Goal: Find specific page/section: Find specific page/section

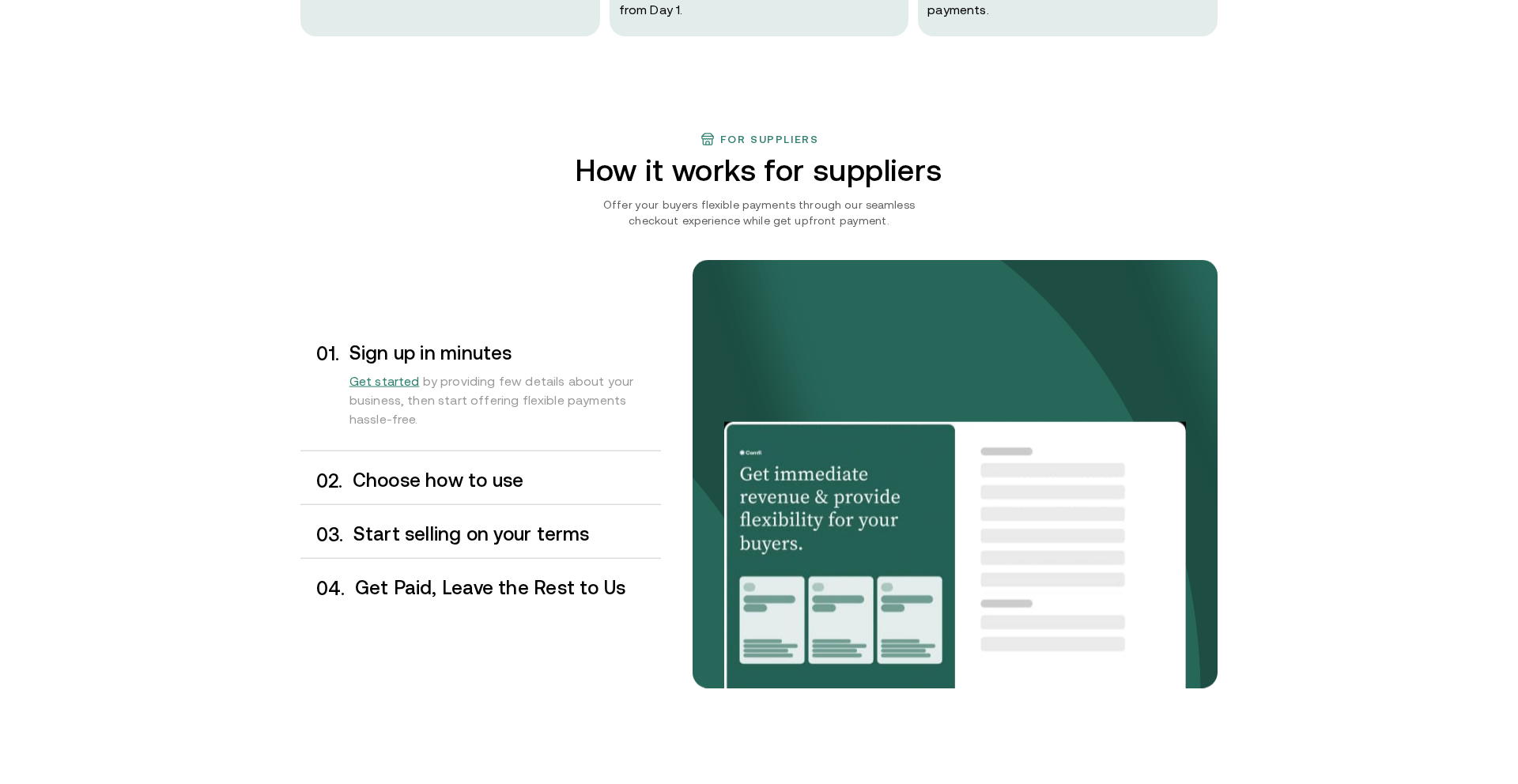
scroll to position [1207, 0]
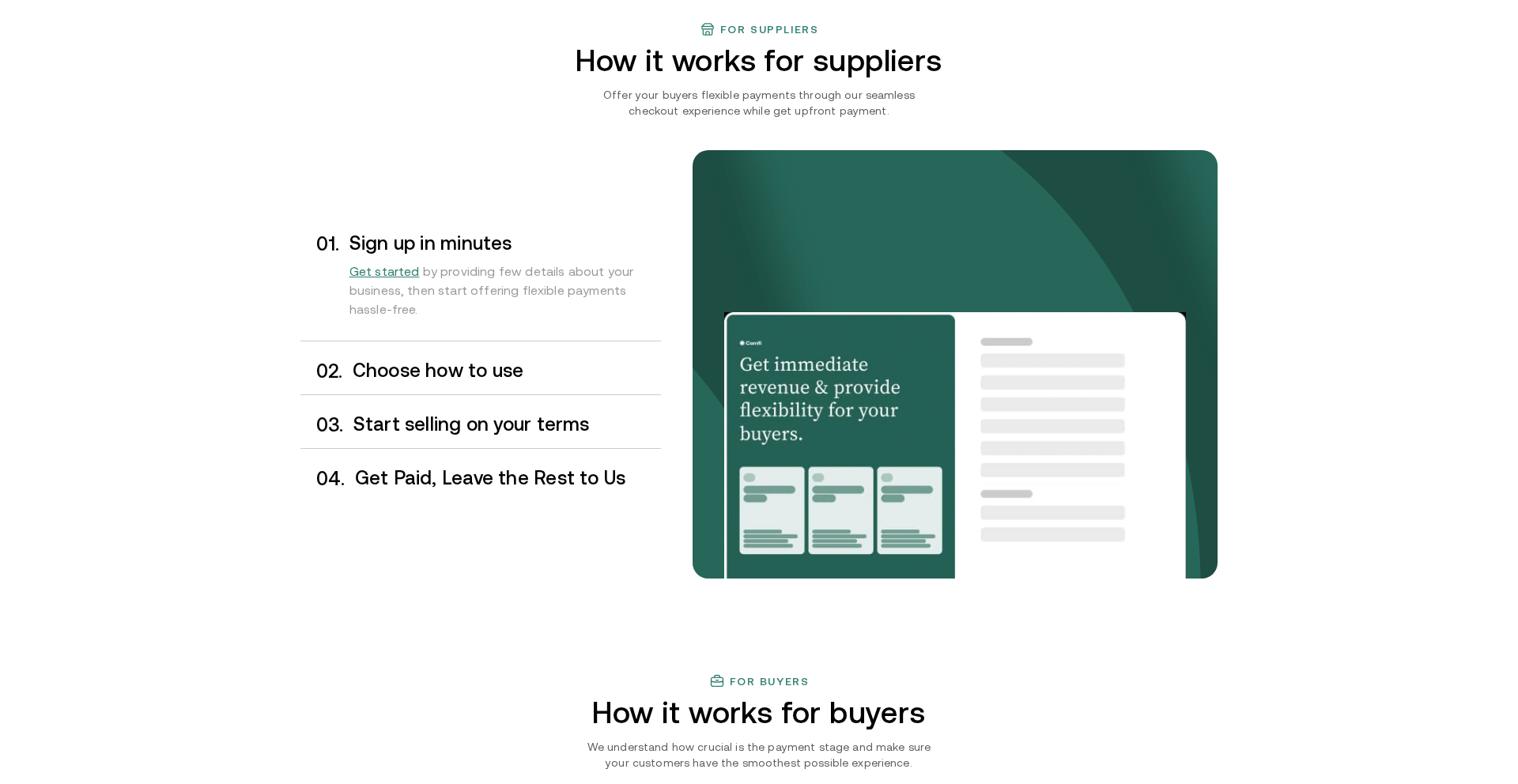
click at [544, 390] on div "0 2 . Choose how to use" at bounding box center [481, 371] width 360 height 47
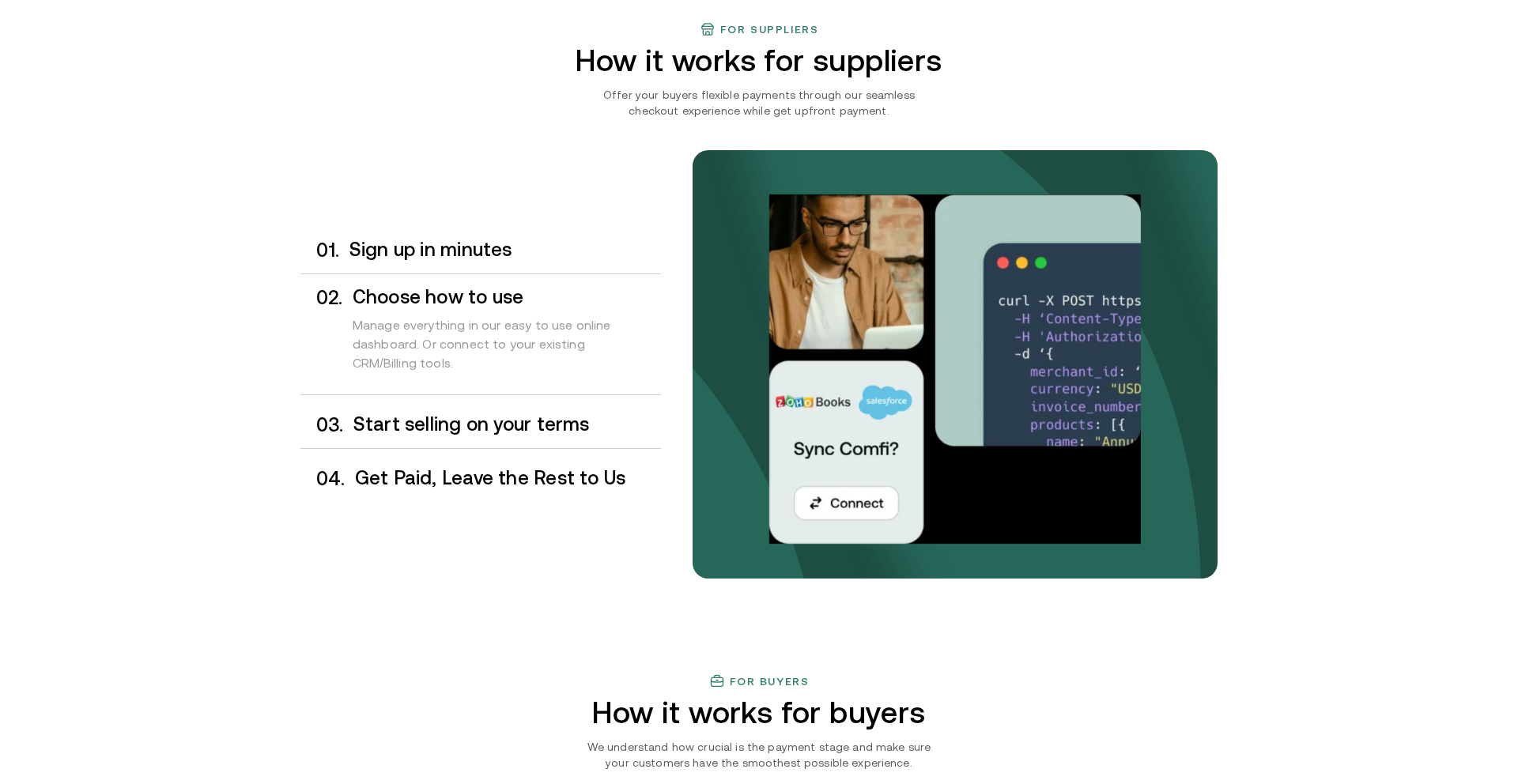
click at [536, 416] on h3 "Start selling on your terms" at bounding box center [507, 424] width 308 height 21
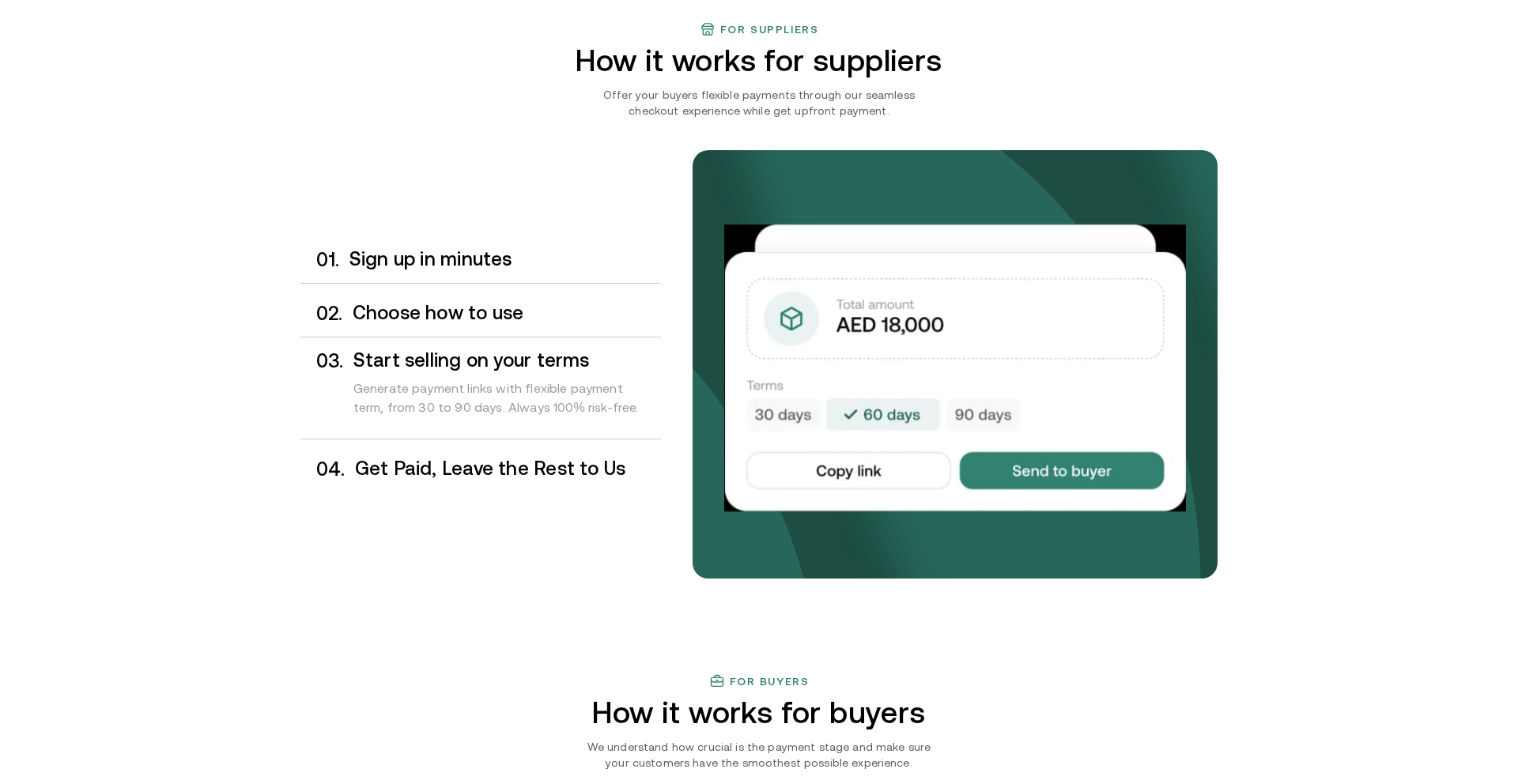
click at [535, 438] on div "0 3 . Start selling on your terms Generate payment links with flexible payment …" at bounding box center [481, 391] width 360 height 95
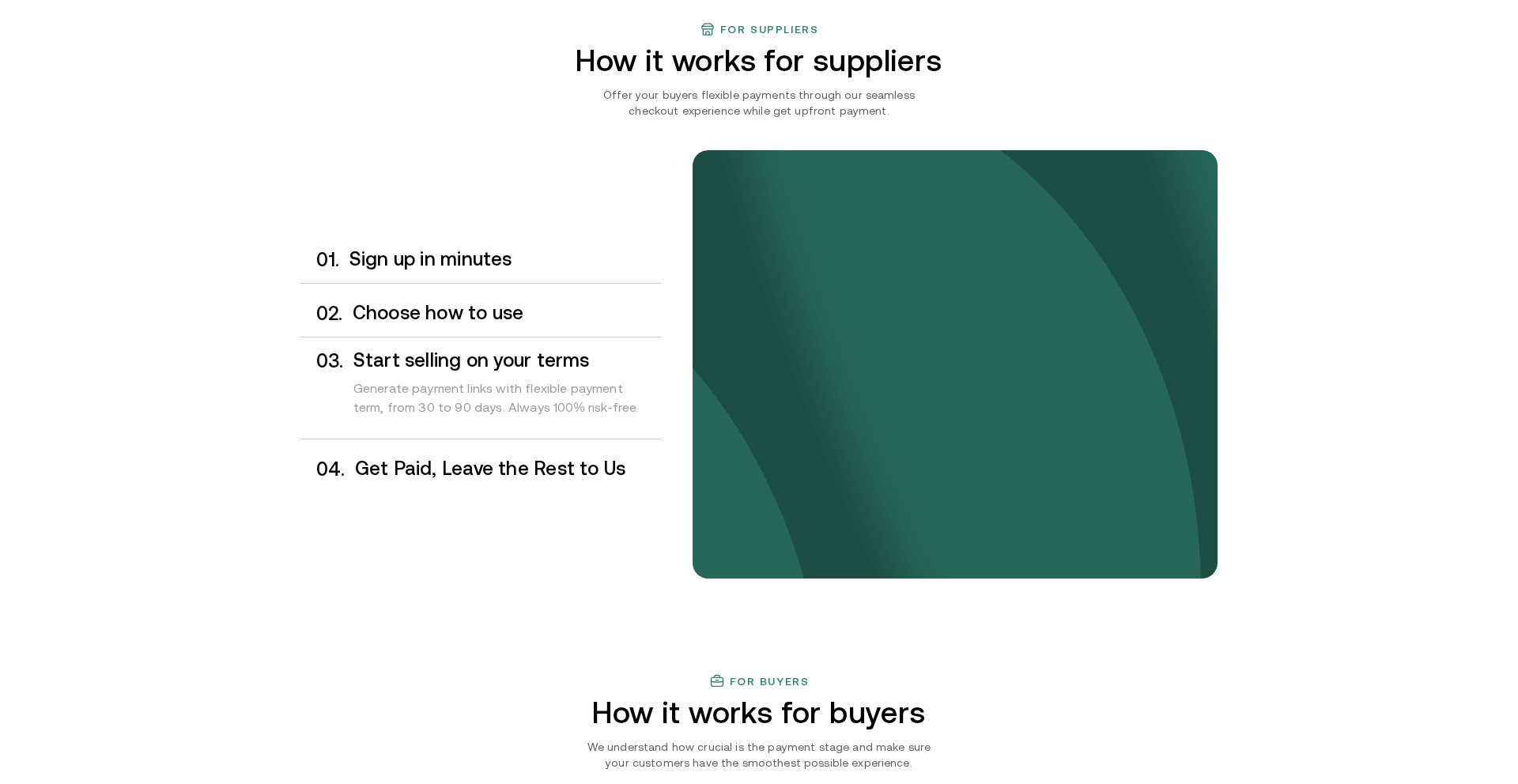
click at [541, 446] on div "0 4 . Get Paid, Leave the Rest to Us" at bounding box center [481, 469] width 360 height 47
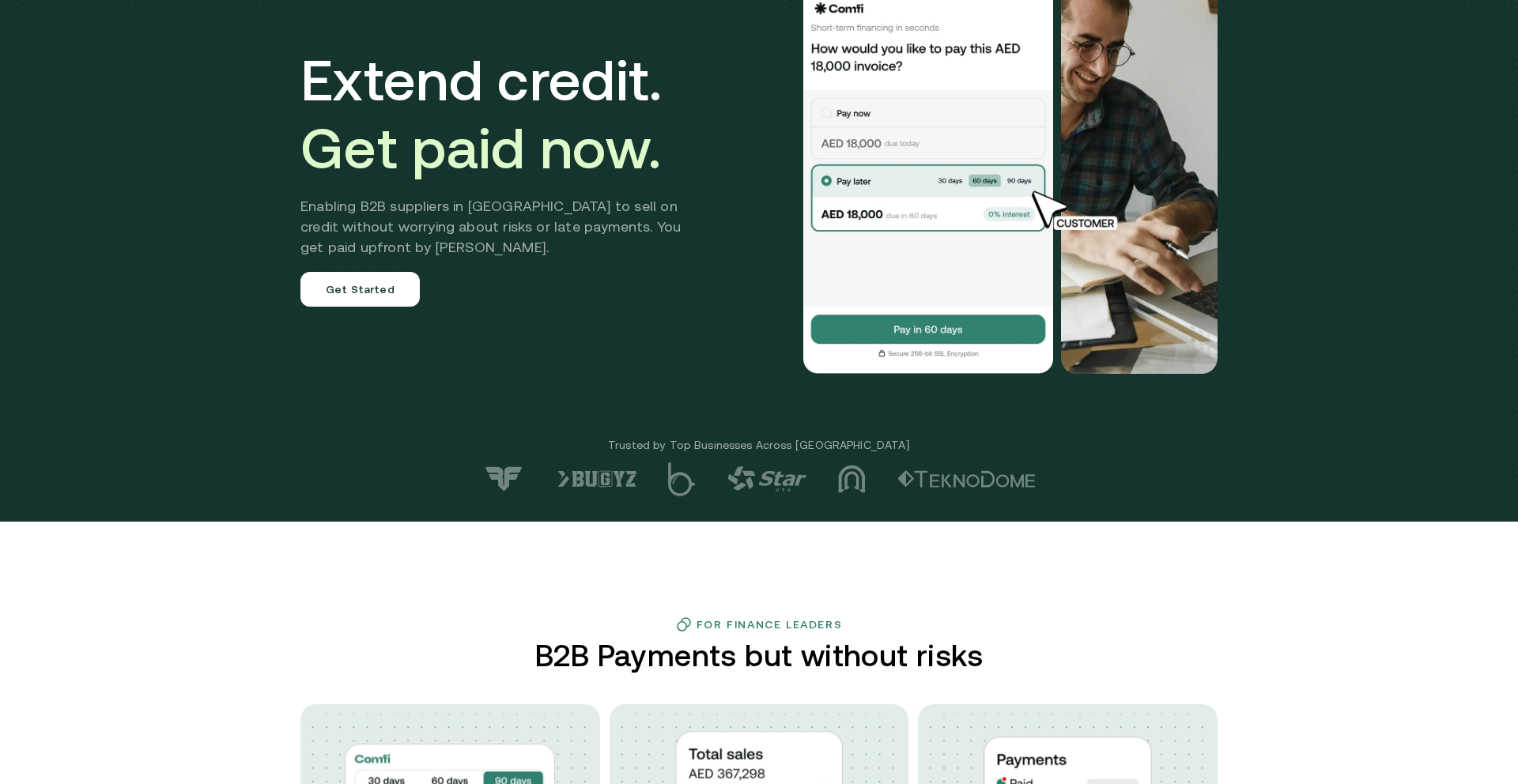
scroll to position [0, 0]
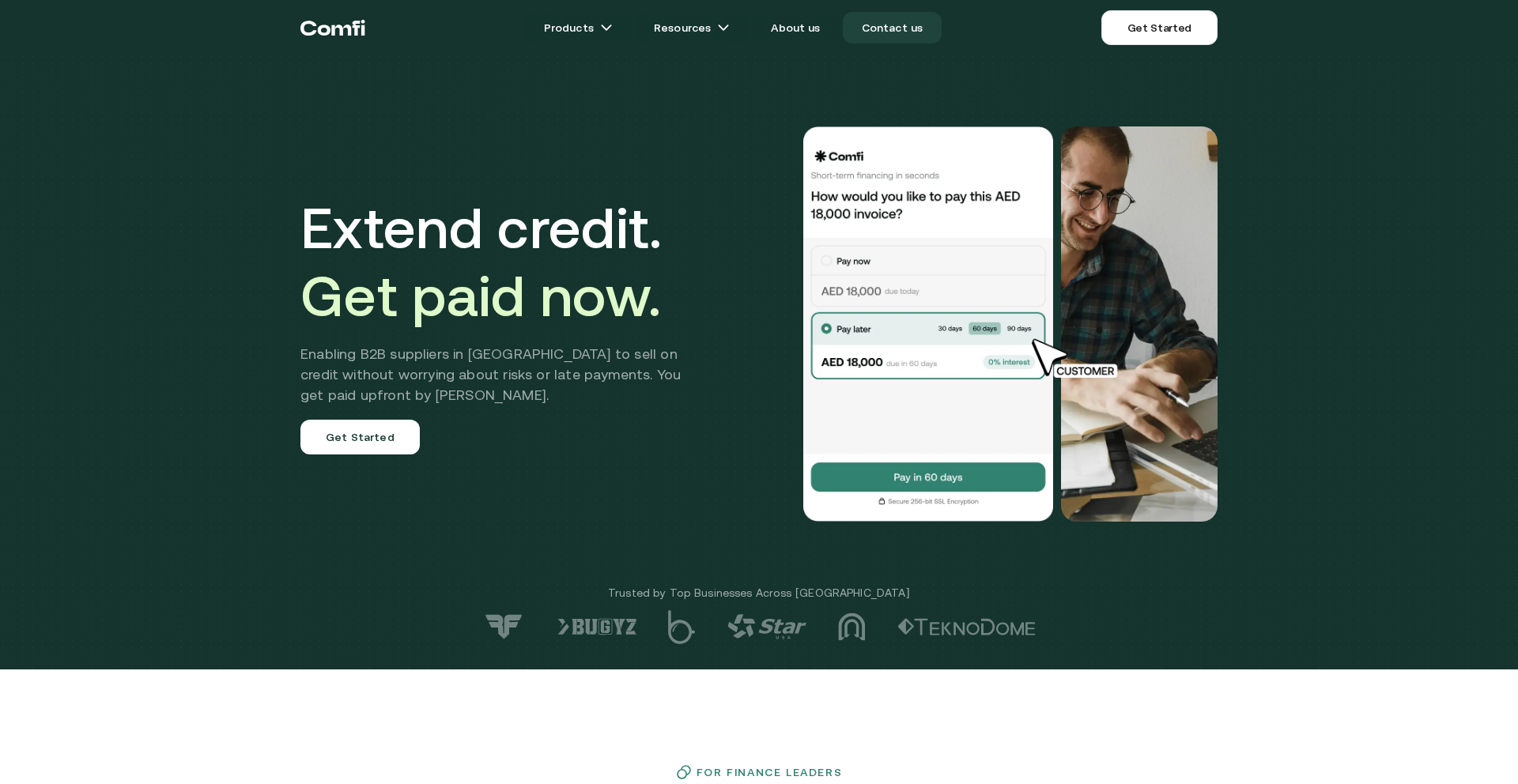
click at [896, 39] on link "Contact us" at bounding box center [893, 28] width 100 height 32
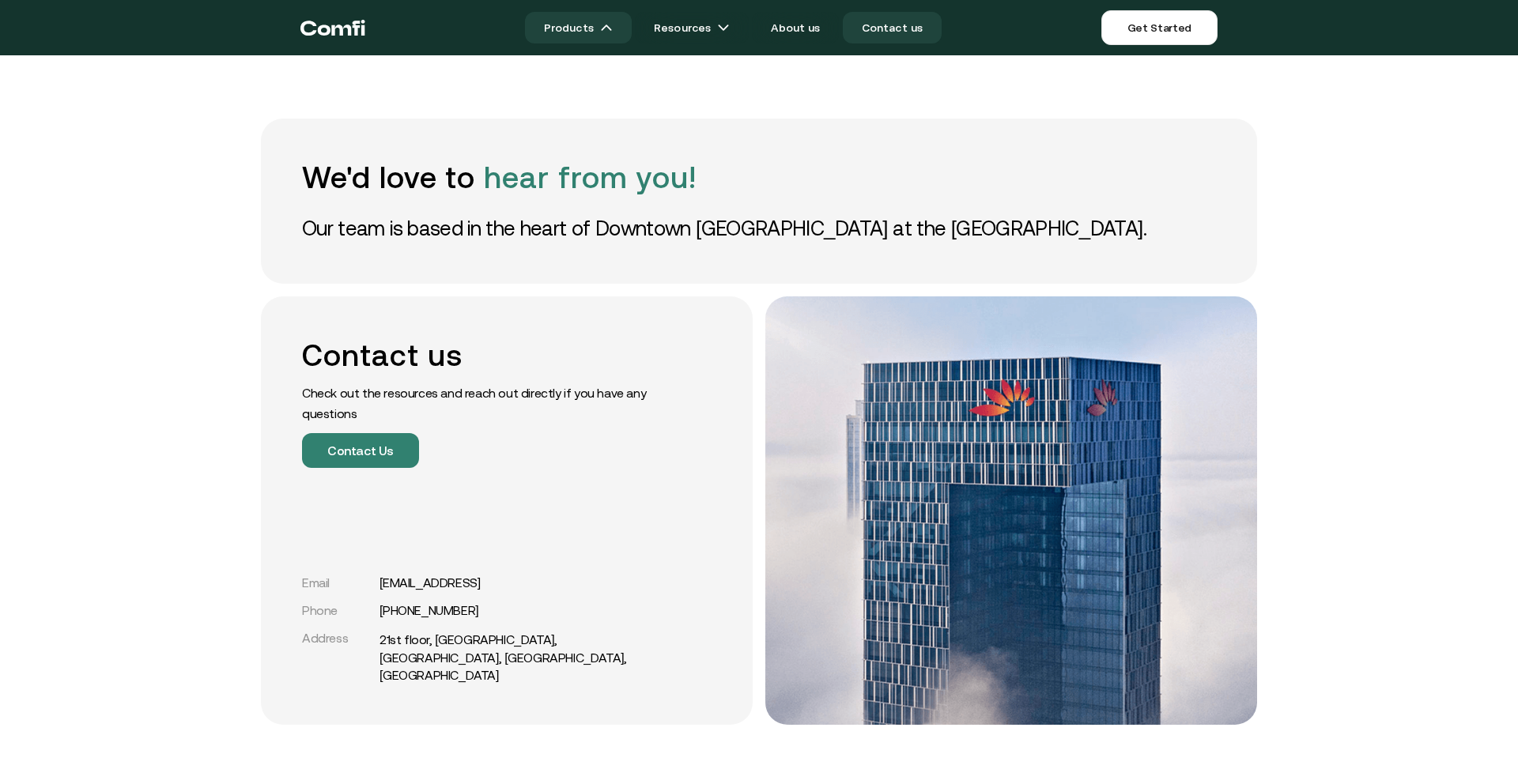
click at [594, 35] on link "Products" at bounding box center [577, 28] width 107 height 32
click at [620, 21] on link "Products" at bounding box center [577, 28] width 107 height 32
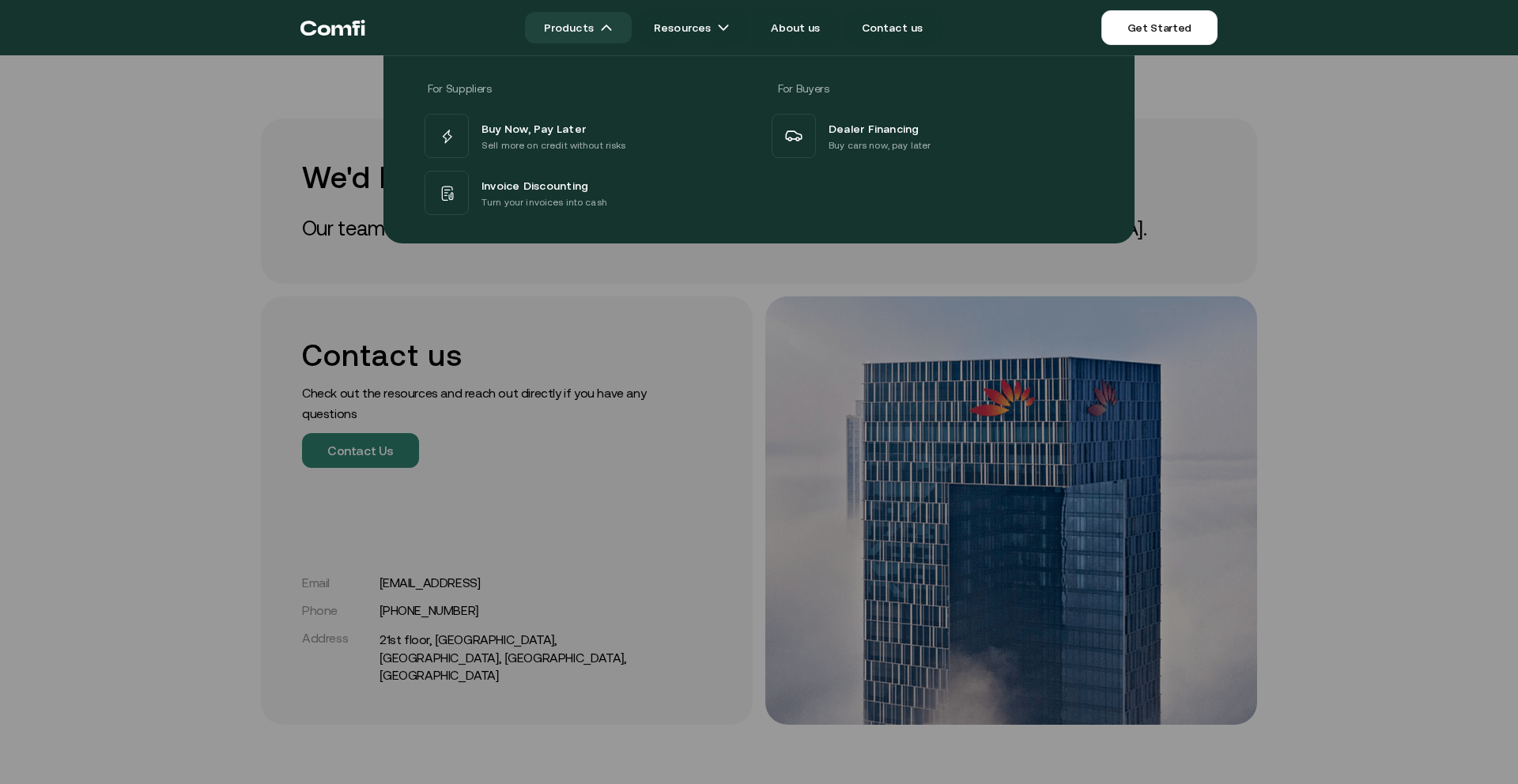
click at [609, 28] on img at bounding box center [606, 27] width 13 height 13
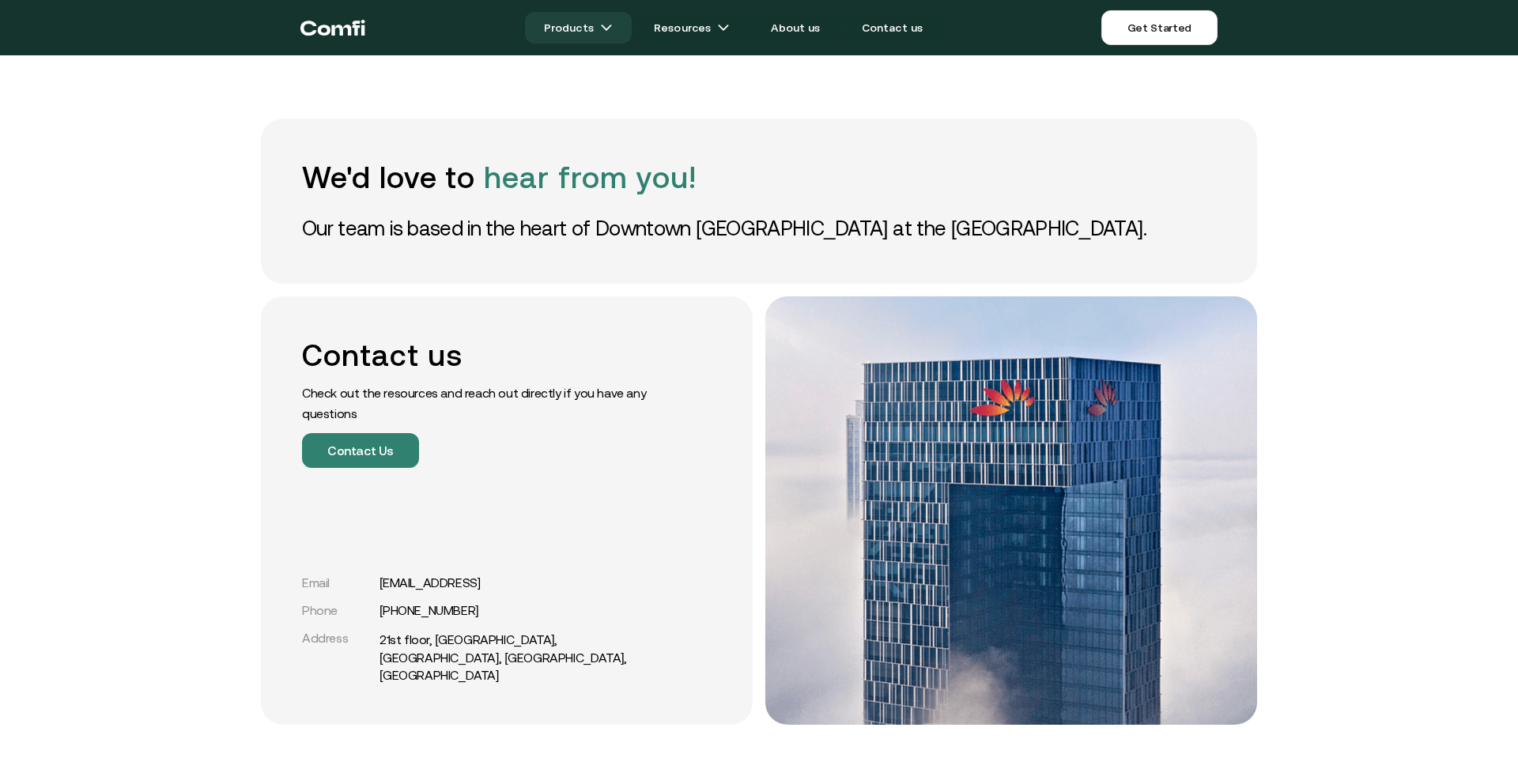
click at [609, 28] on img at bounding box center [606, 27] width 13 height 13
